Goal: Information Seeking & Learning: Find specific page/section

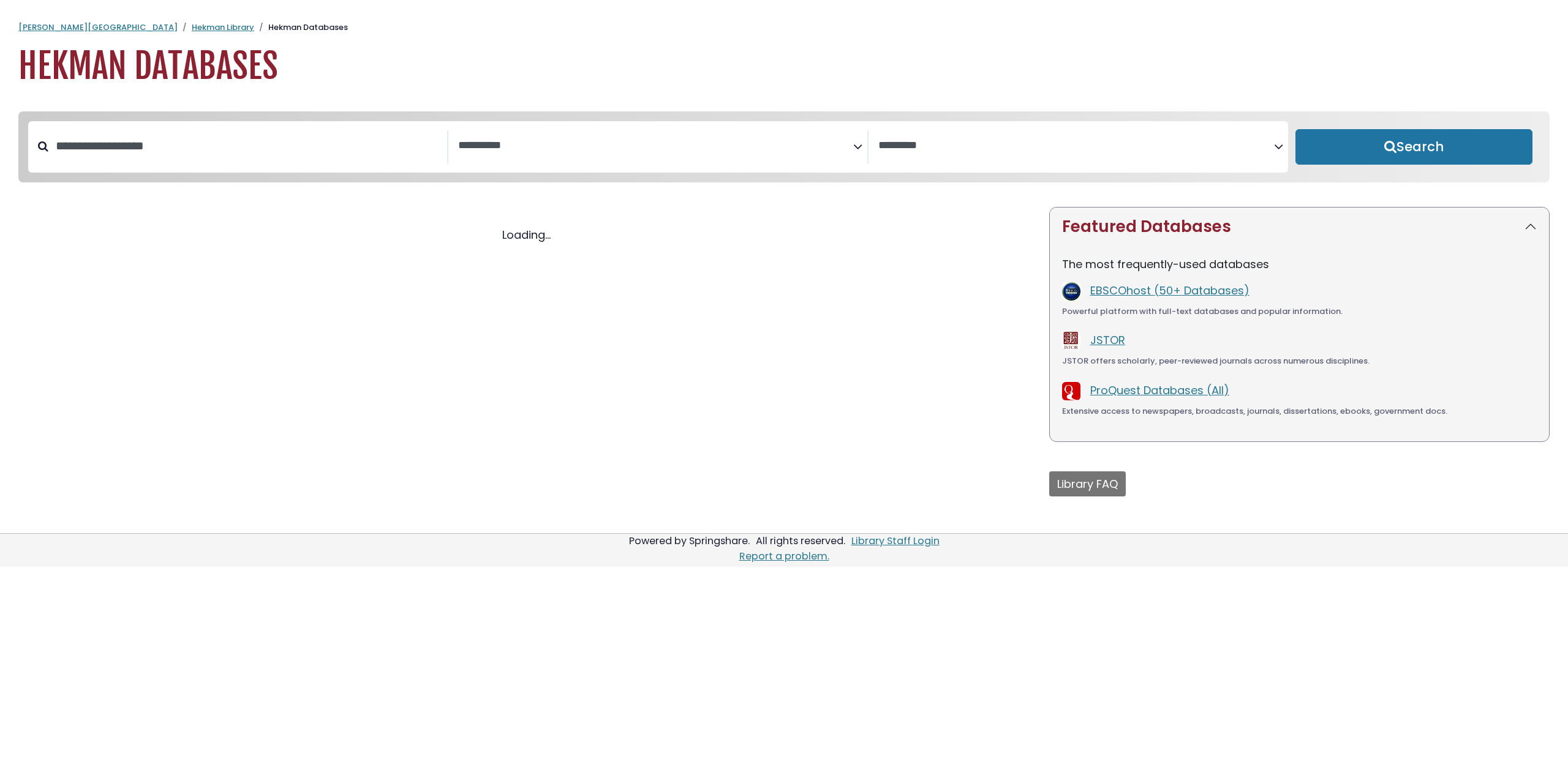
select select "Database Subject Filter"
select select "Database Vendors Filter"
select select "Database Subject Filter"
select select "Database Vendors Filter"
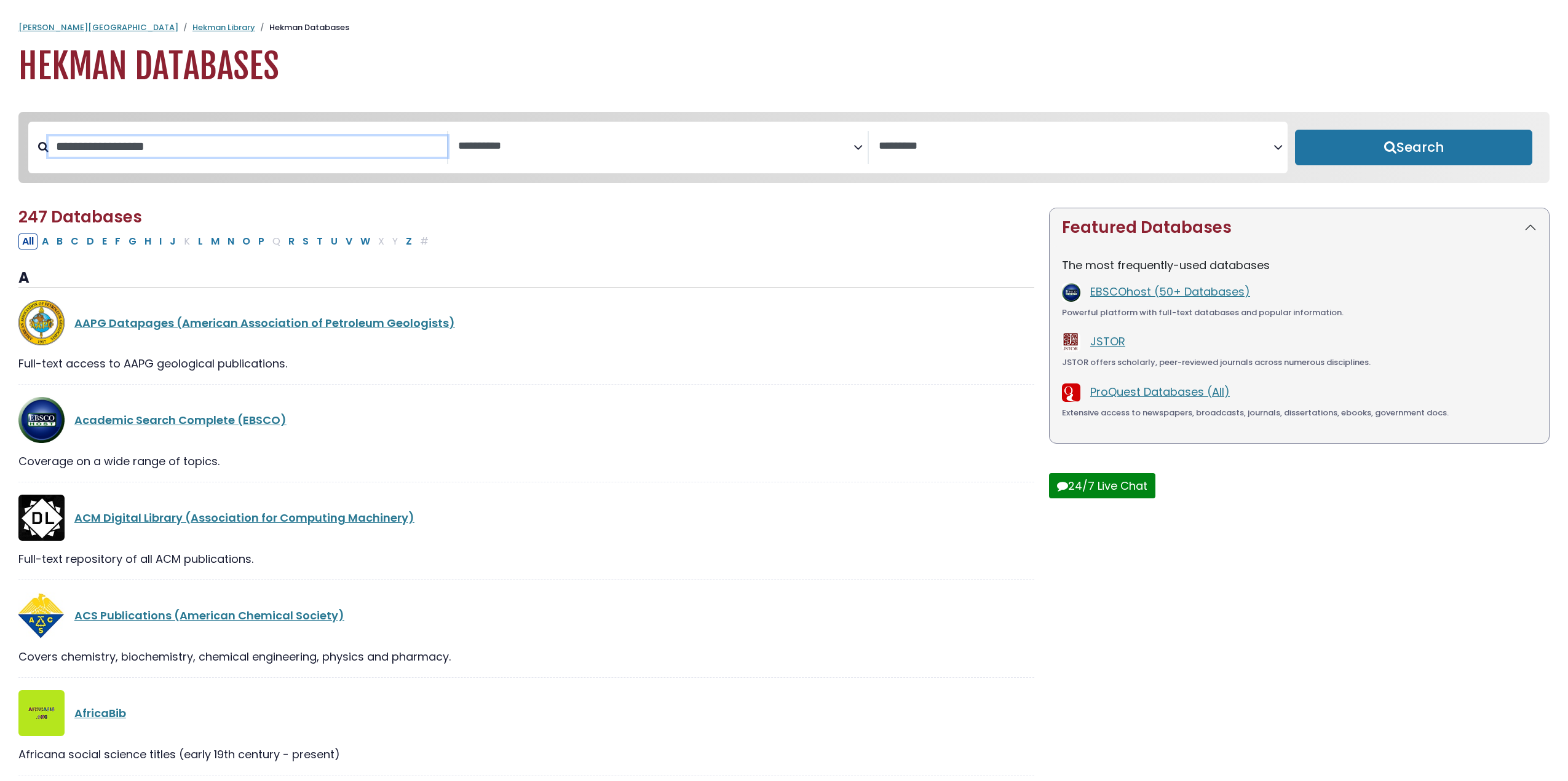
click at [258, 150] on input "Search database by title or keyword" at bounding box center [247, 147] width 398 height 20
type input "****"
click at [1295, 130] on button "Search" at bounding box center [1414, 148] width 237 height 36
select select "Database Subject Filter"
select select "Database Vendors Filter"
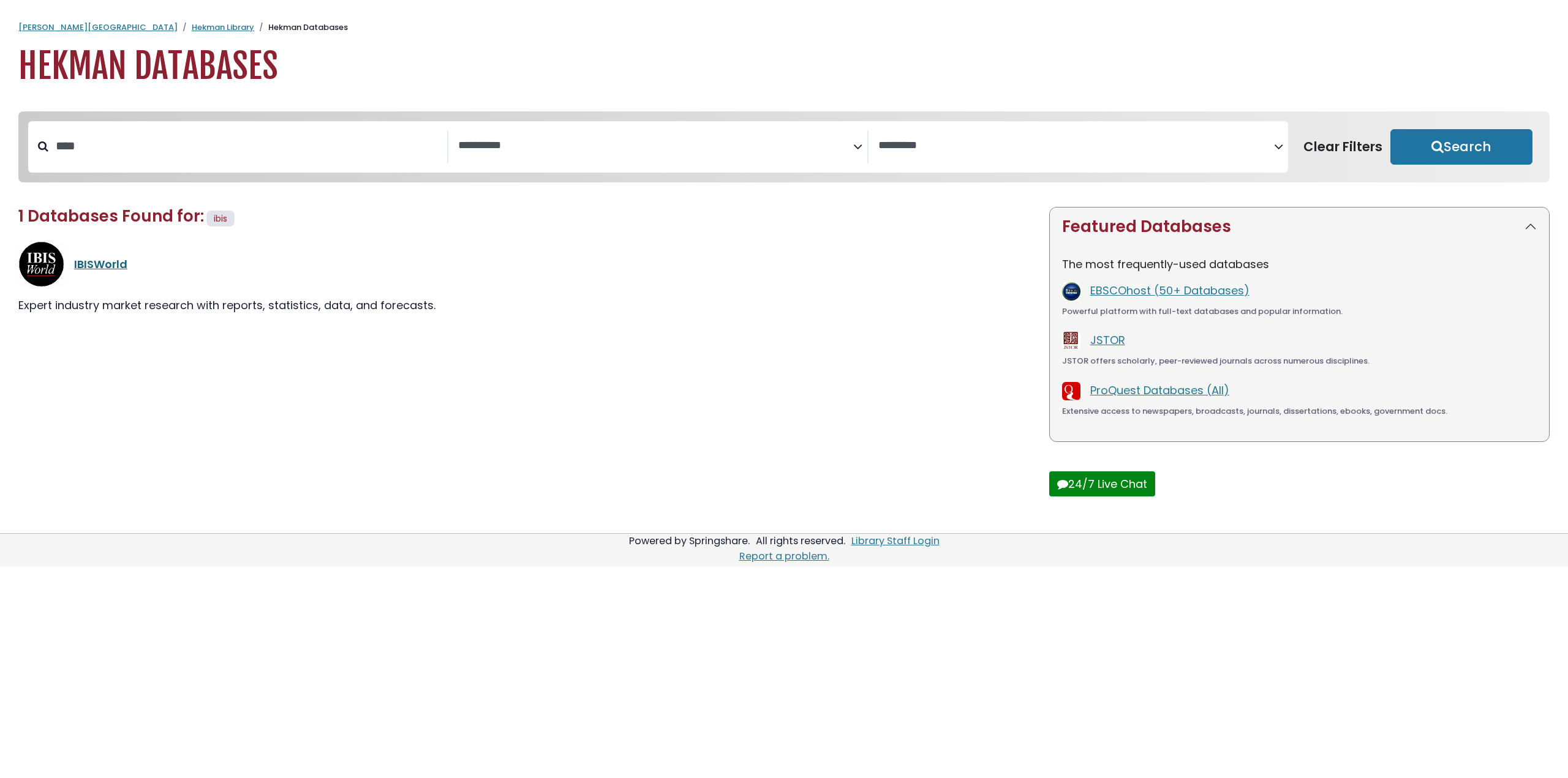
click at [93, 264] on link "IBISWorld" at bounding box center [100, 264] width 53 height 15
select select "Database Subject Filter"
select select "Database Vendors Filter"
click at [159, 154] on input "****" at bounding box center [247, 146] width 399 height 20
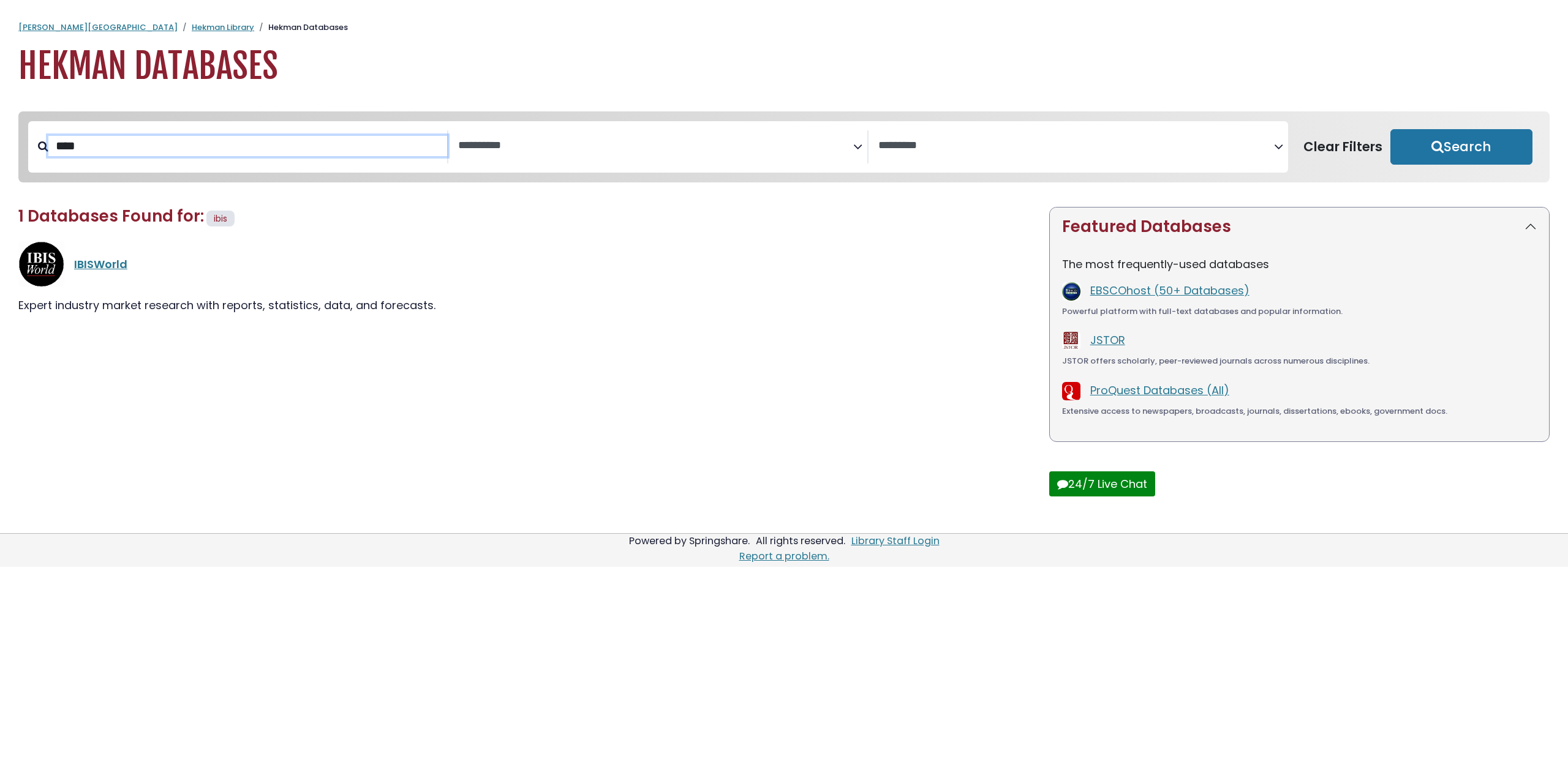
click at [159, 154] on input "****" at bounding box center [247, 146] width 399 height 20
click at [1390, 130] on button "Search" at bounding box center [1461, 147] width 142 height 36
select select "Database Subject Filter"
select select "Database Vendors Filter"
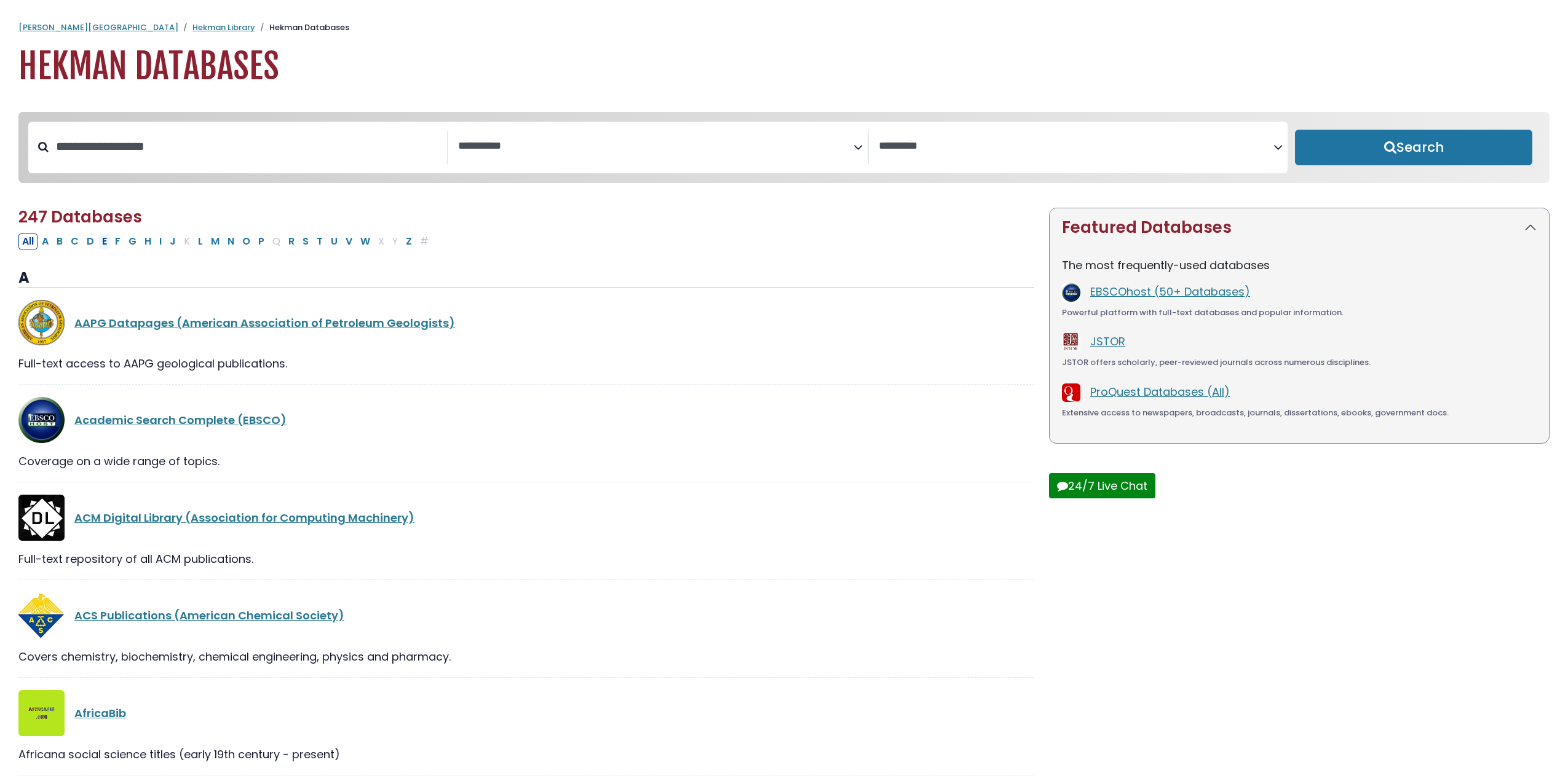
click at [104, 243] on button "E" at bounding box center [104, 241] width 13 height 16
select select "Database Subject Filter"
select select "Database Vendors Filter"
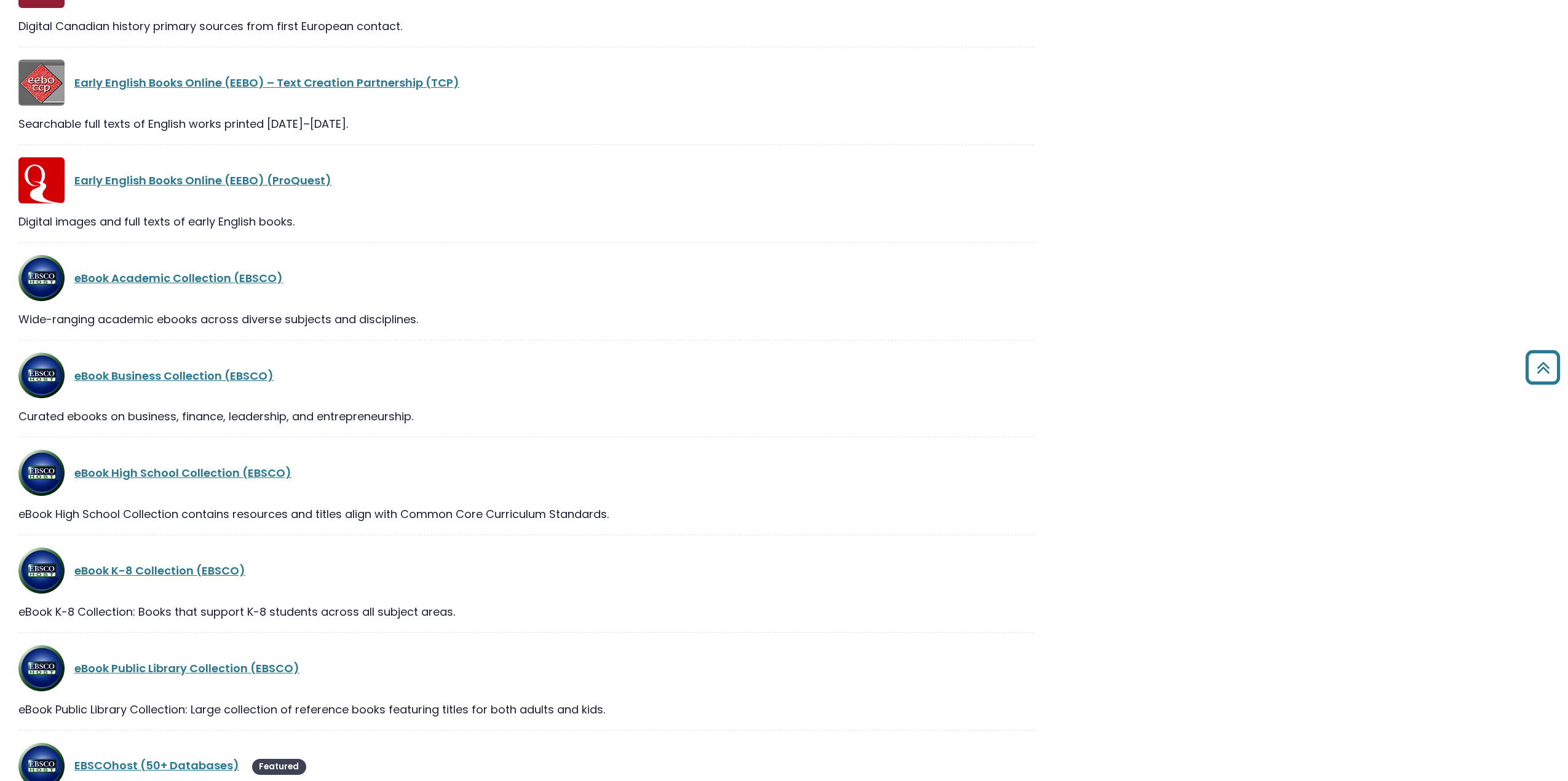
scroll to position [738, 0]
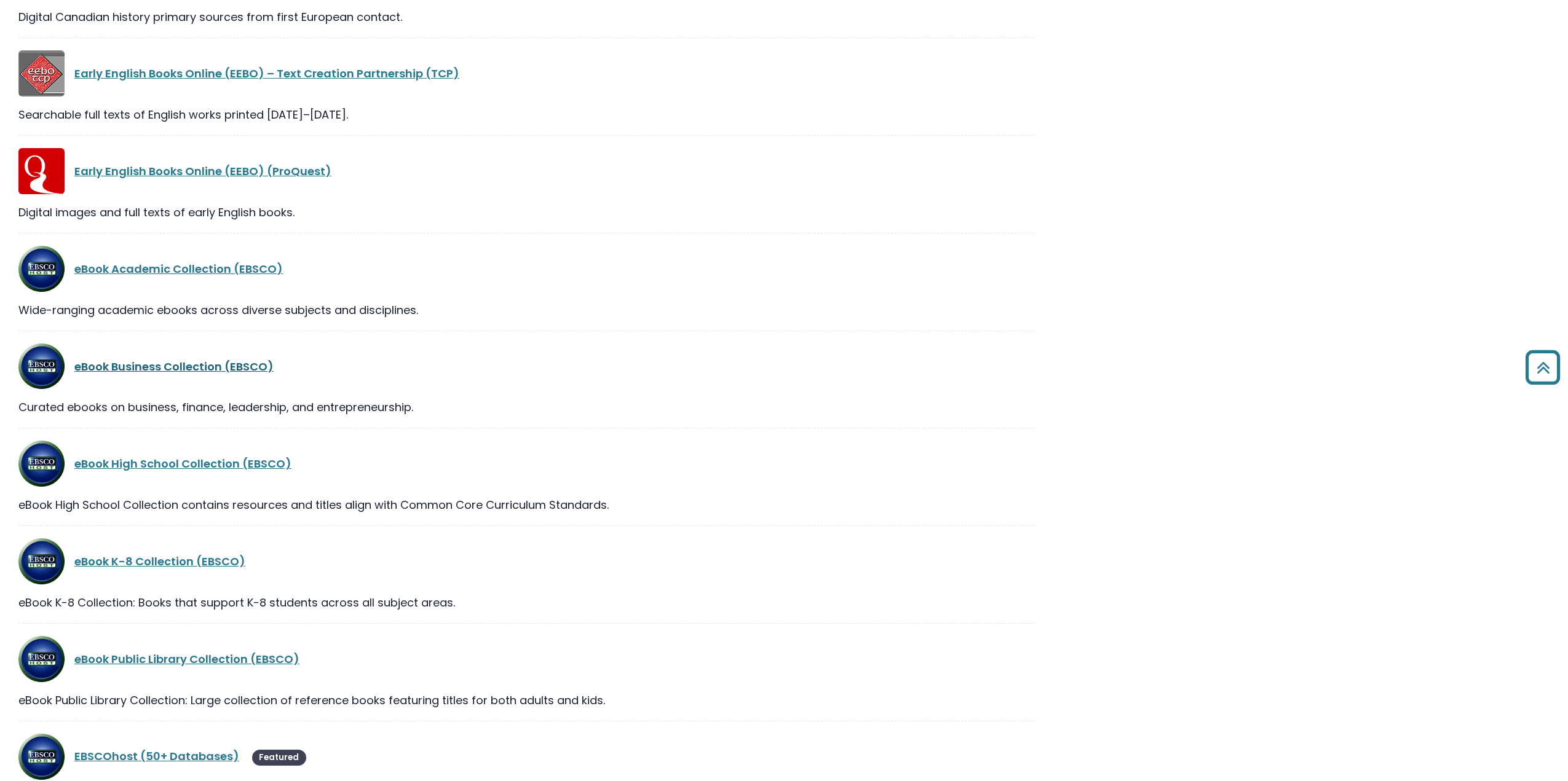
click at [235, 364] on link "eBook Business Collection (EBSCO)" at bounding box center [174, 366] width 200 height 15
click at [237, 370] on link "eBook Business Collection (EBSCO)" at bounding box center [174, 366] width 200 height 15
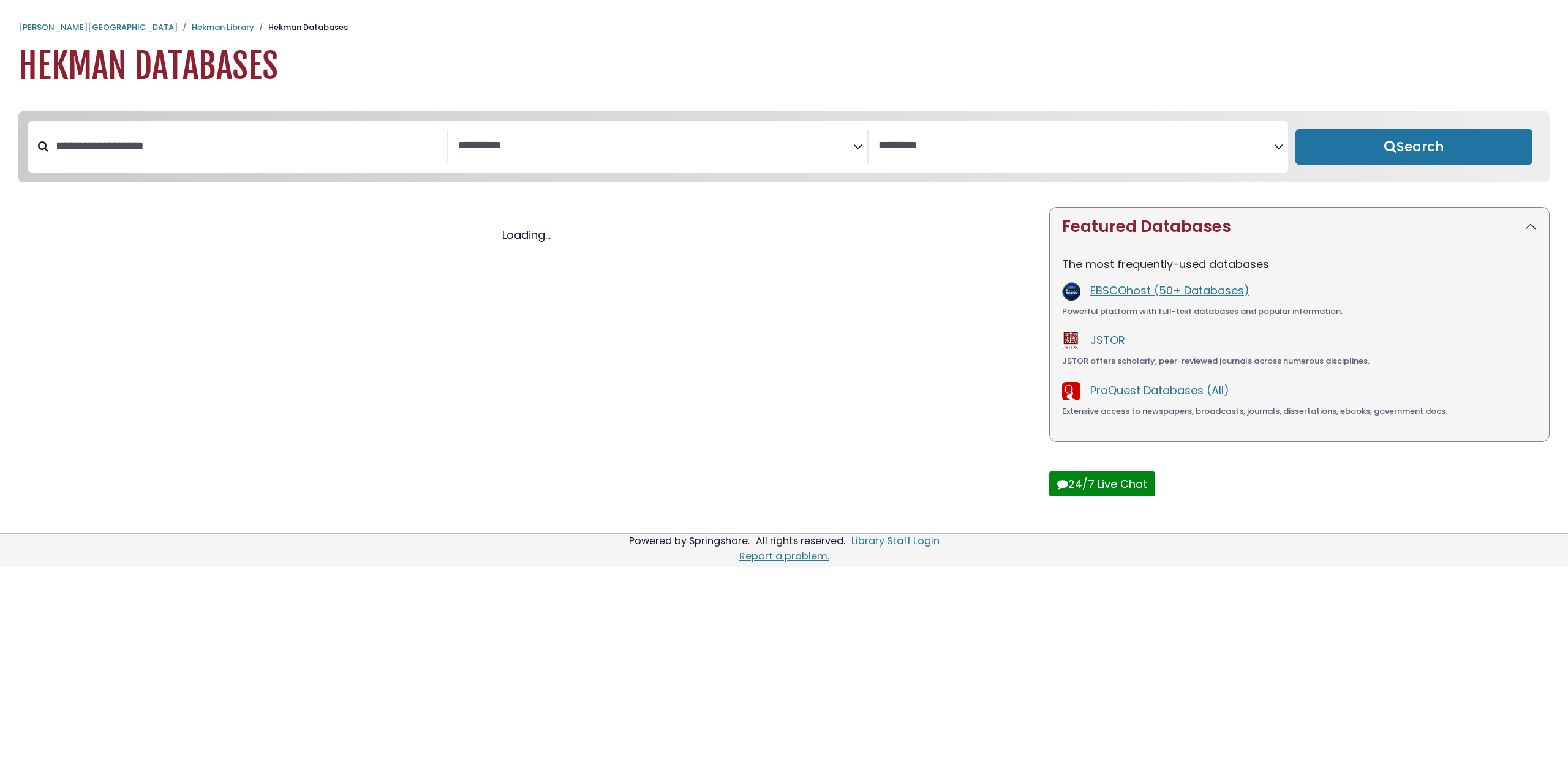
select select "Database Subject Filter"
select select "Database Vendors Filter"
select select "Database Subject Filter"
select select "Database Vendors Filter"
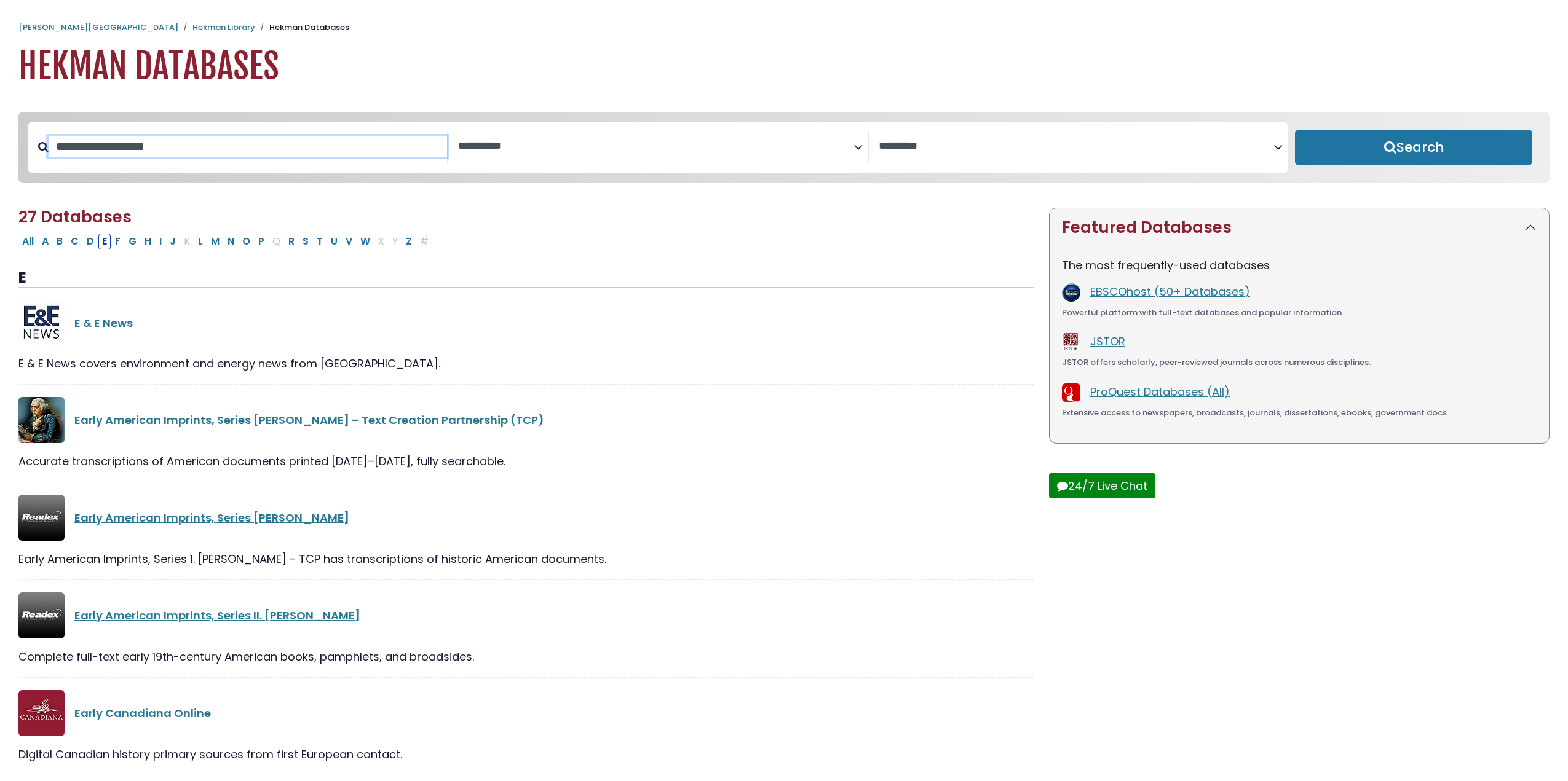
click at [196, 144] on input "Search database by title or keyword" at bounding box center [247, 147] width 398 height 20
type input "*********"
click at [1295, 130] on button "Search" at bounding box center [1414, 148] width 237 height 36
select select "Database Subject Filter"
select select "Database Vendors Filter"
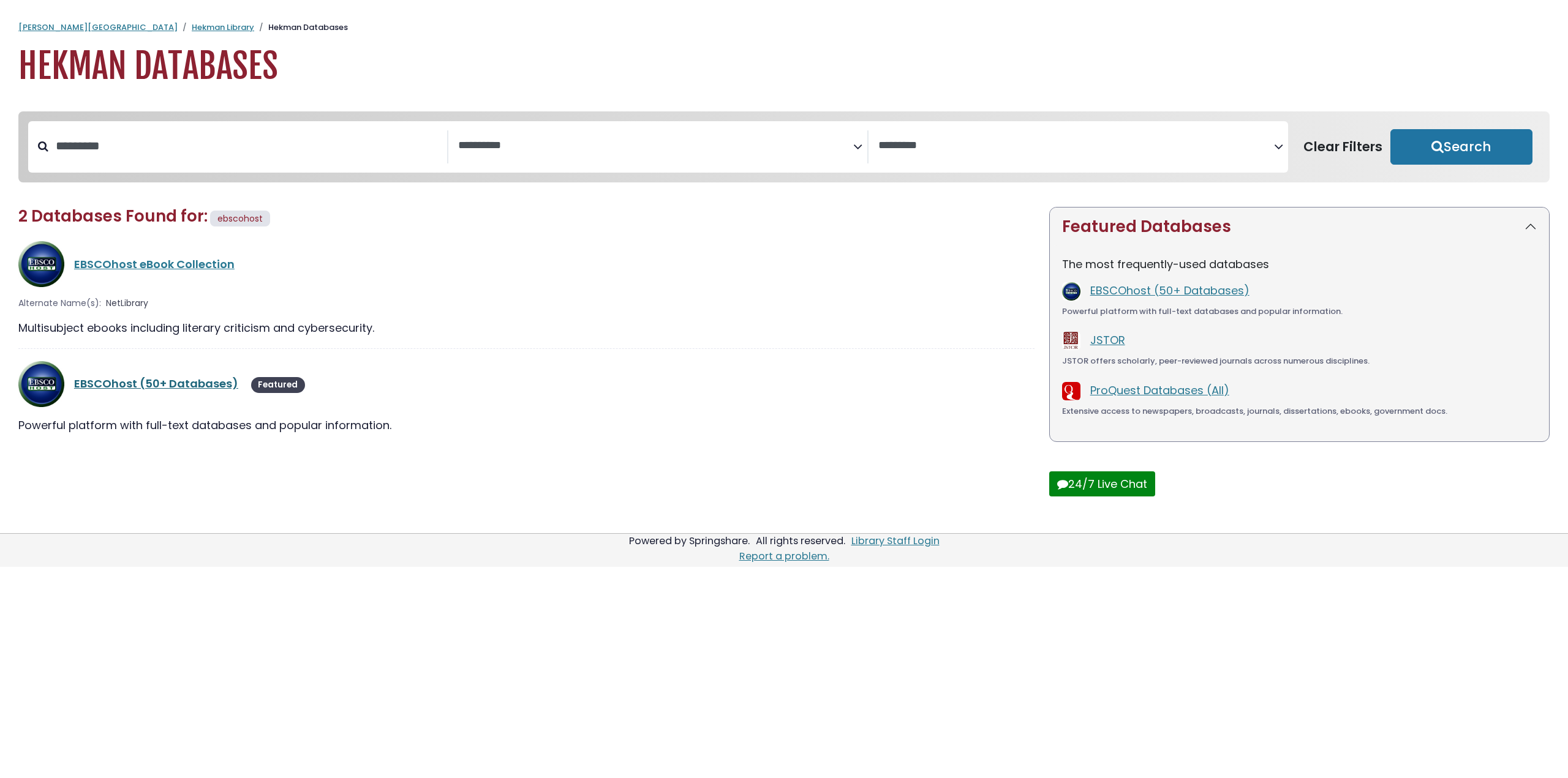
click at [187, 389] on link "EBSCOhost (50+ Databases)" at bounding box center [156, 383] width 164 height 15
